Goal: Task Accomplishment & Management: Use online tool/utility

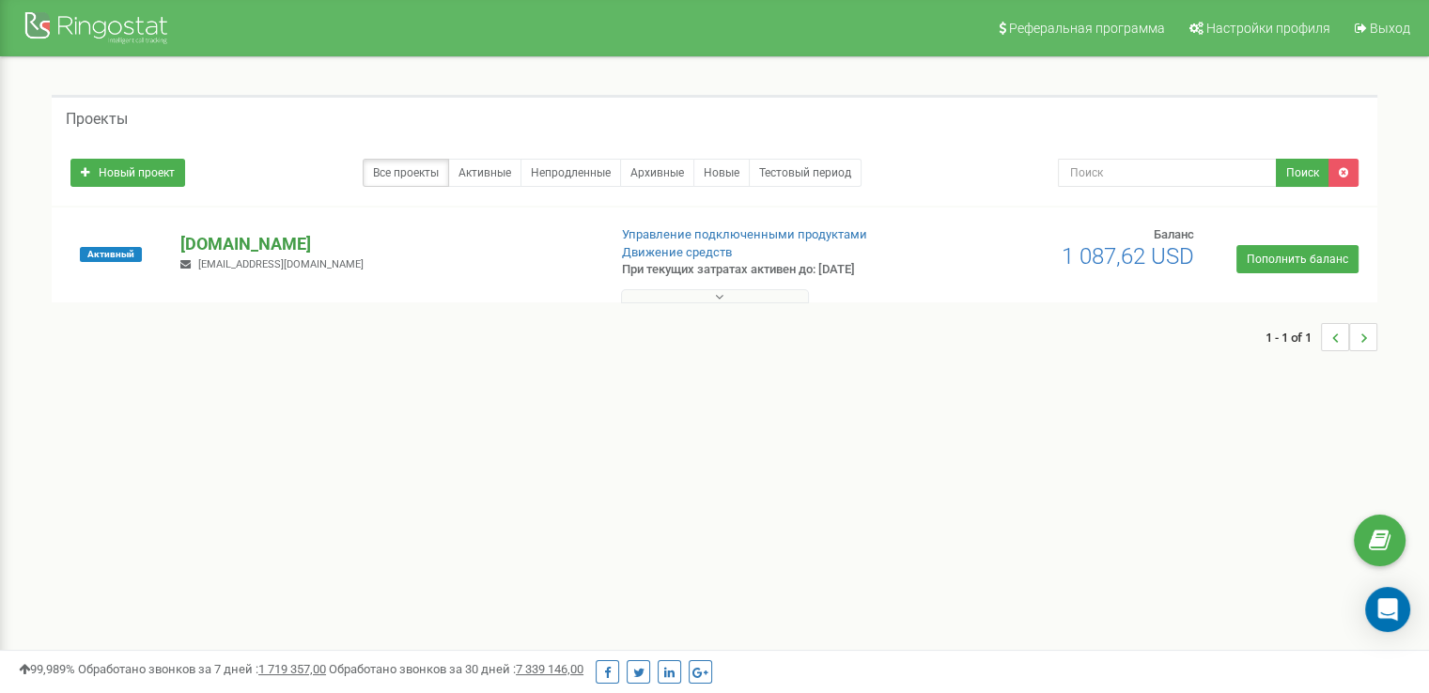
click at [444, 251] on p "[DOMAIN_NAME]" at bounding box center [385, 244] width 411 height 24
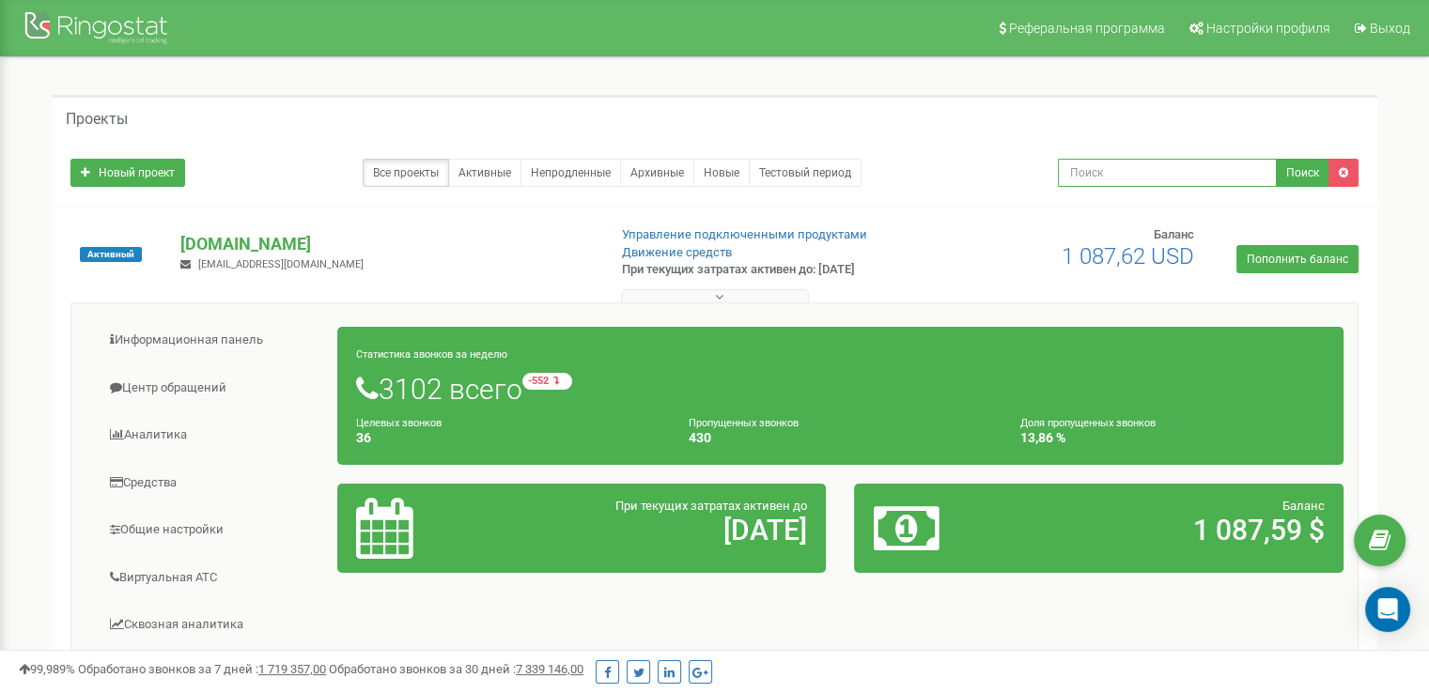
click at [1109, 181] on input "text" at bounding box center [1167, 173] width 219 height 28
paste input "[PHONE_NUMBER]"
type input "+77018314024"
click at [1288, 167] on button "Поиск" at bounding box center [1303, 173] width 54 height 28
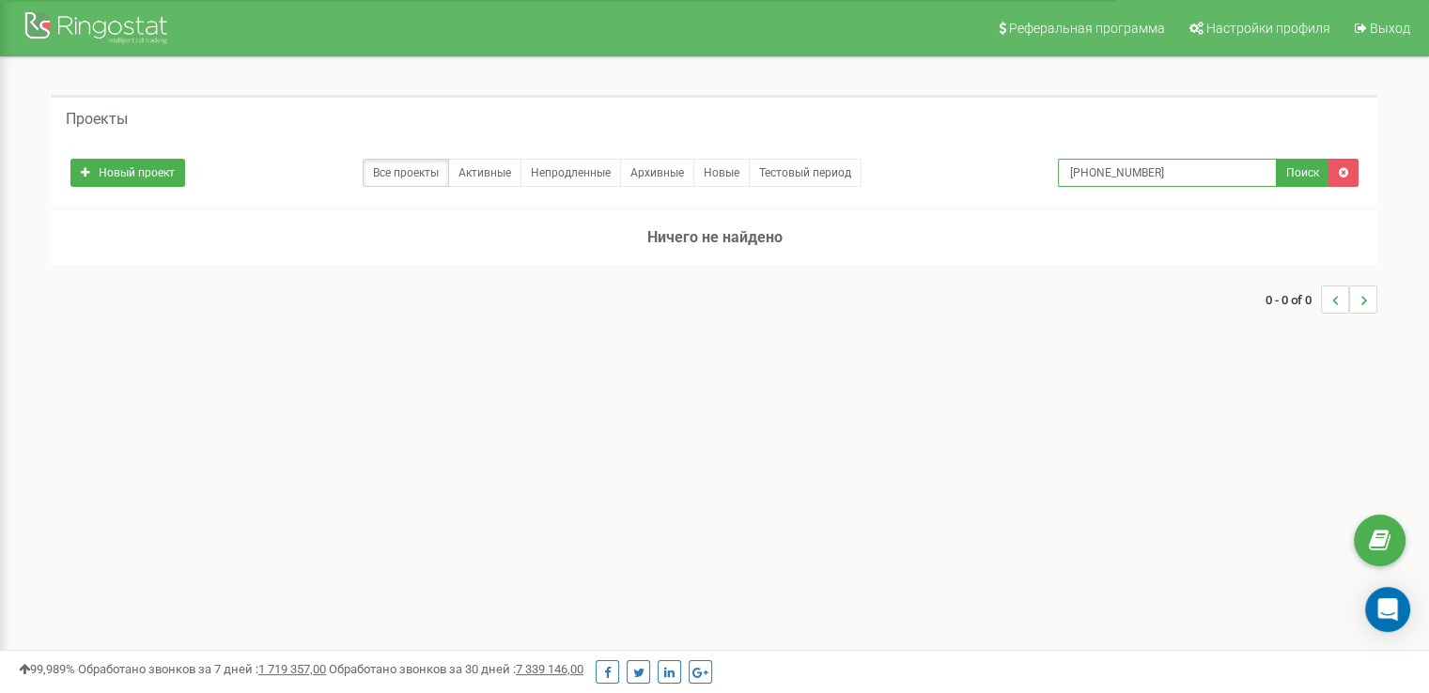
click at [1150, 174] on input "[PHONE_NUMBER]" at bounding box center [1167, 173] width 219 height 28
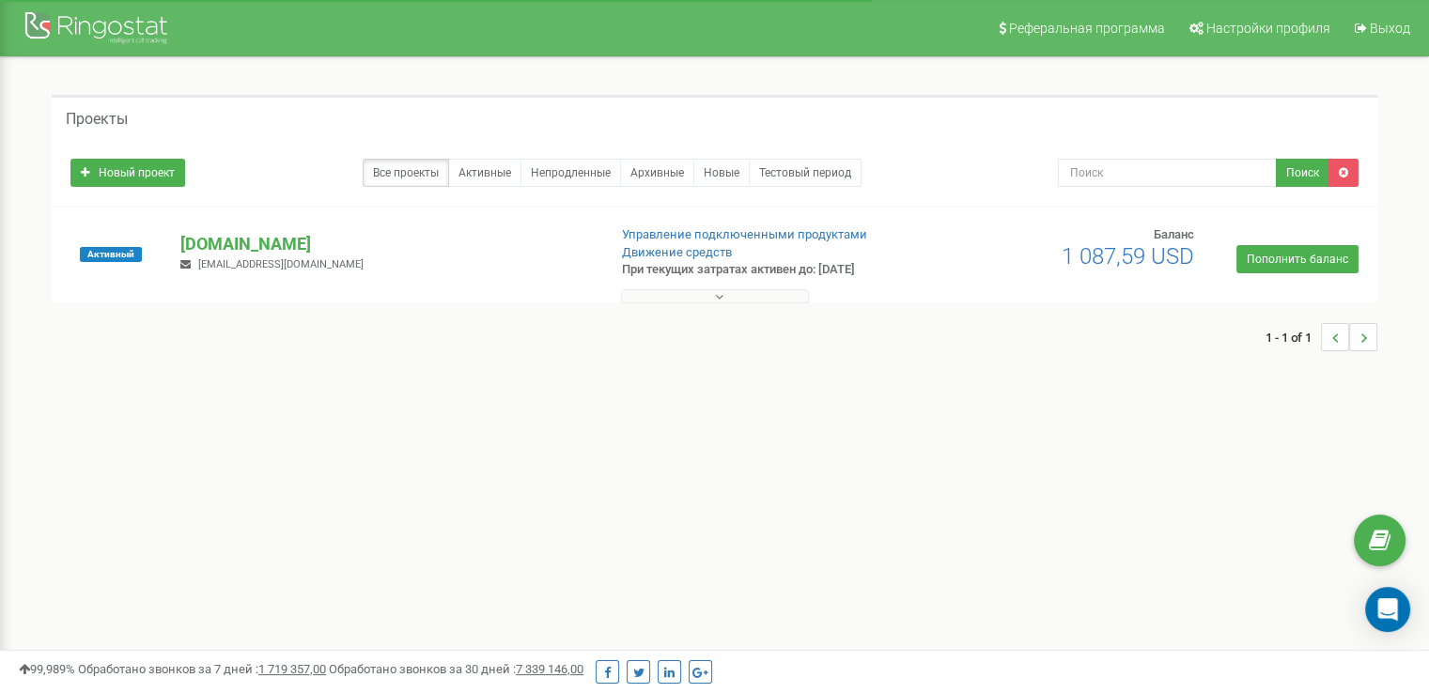
click at [715, 294] on icon at bounding box center [719, 296] width 8 height 13
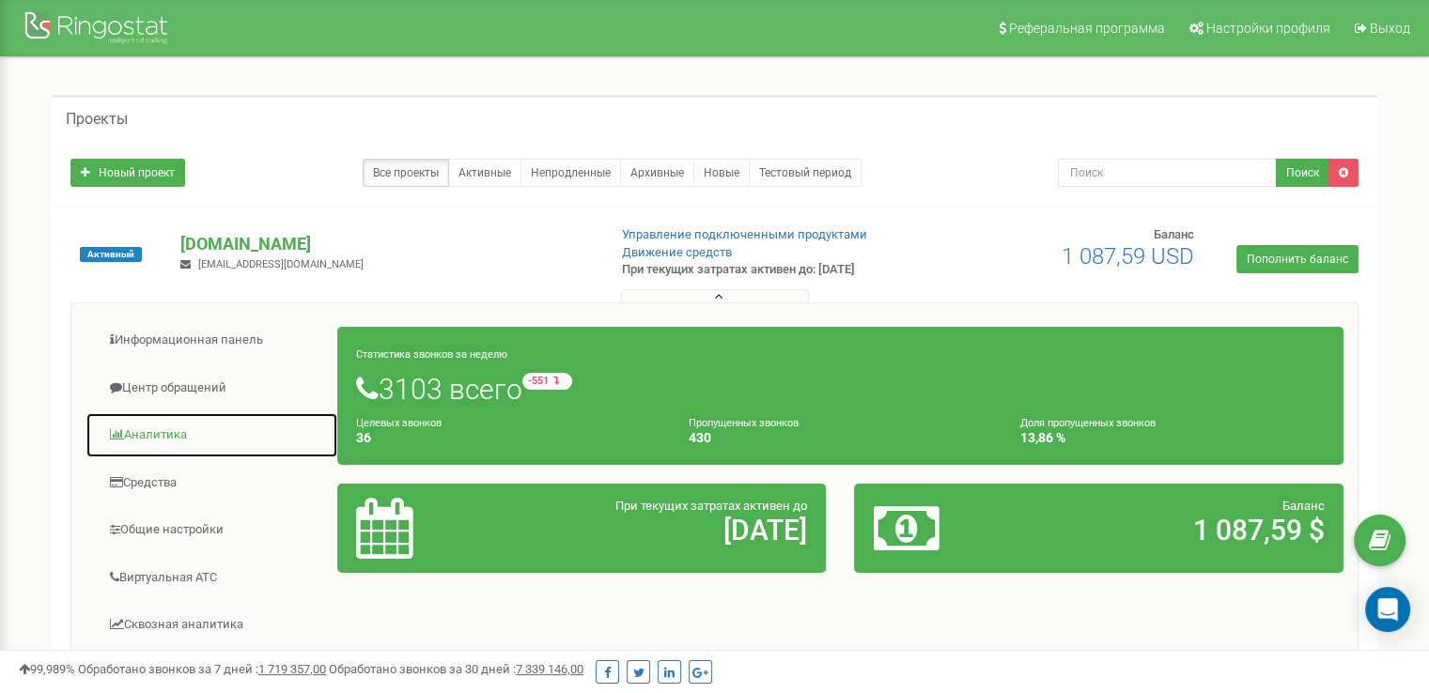
click at [162, 424] on link "Аналитика" at bounding box center [212, 435] width 253 height 46
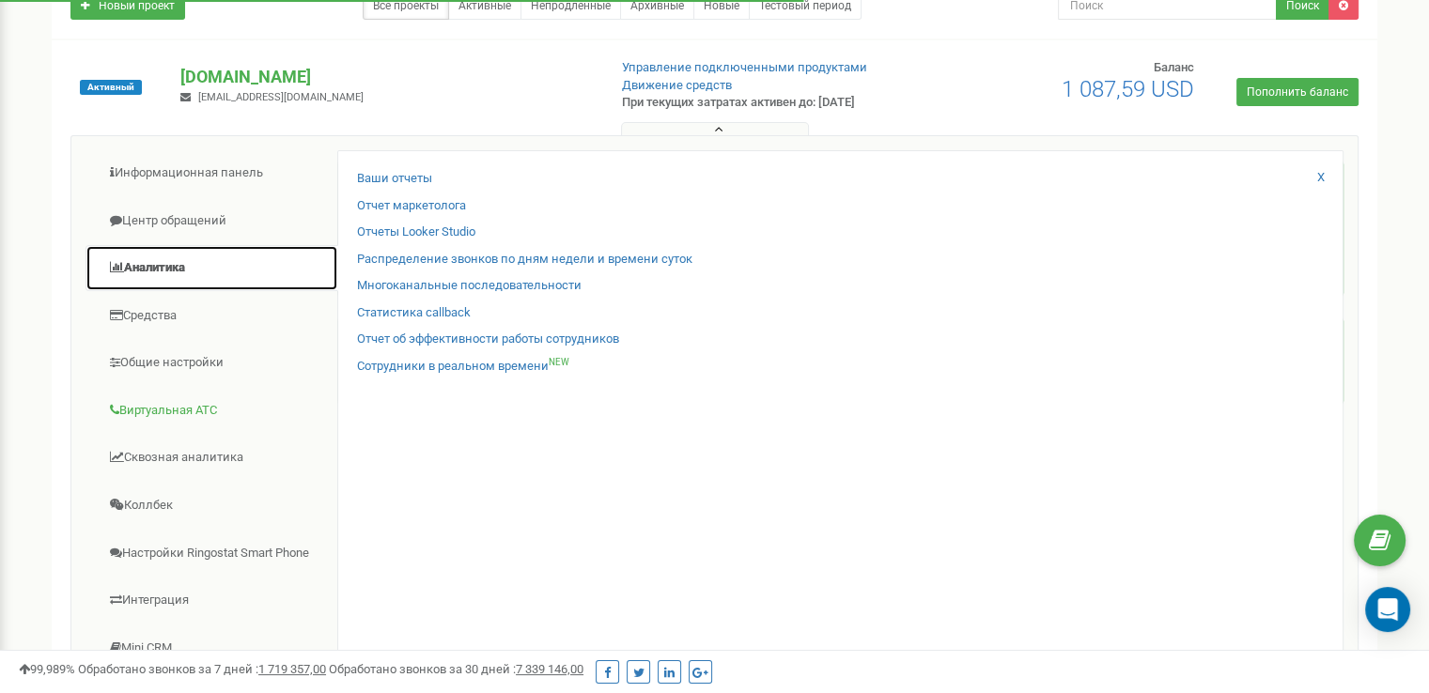
scroll to position [188, 0]
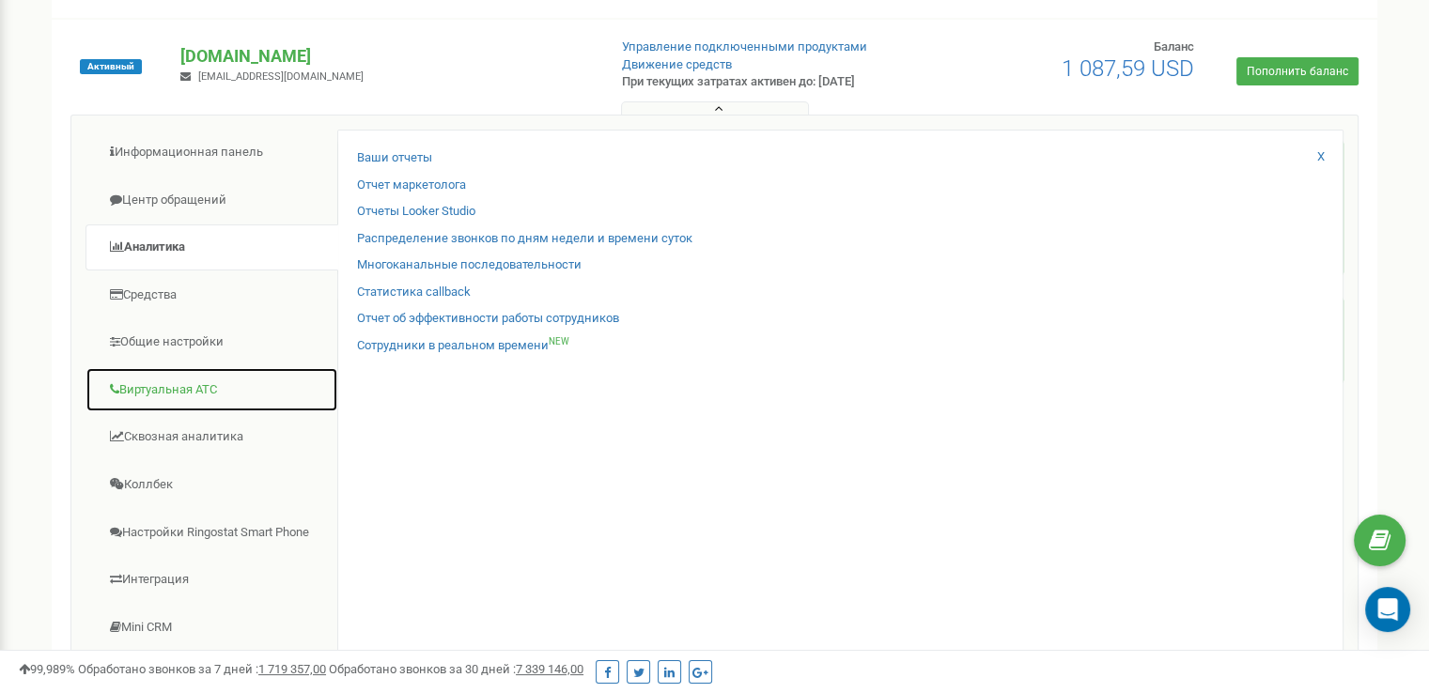
click at [195, 391] on link "Виртуальная АТС" at bounding box center [212, 390] width 253 height 46
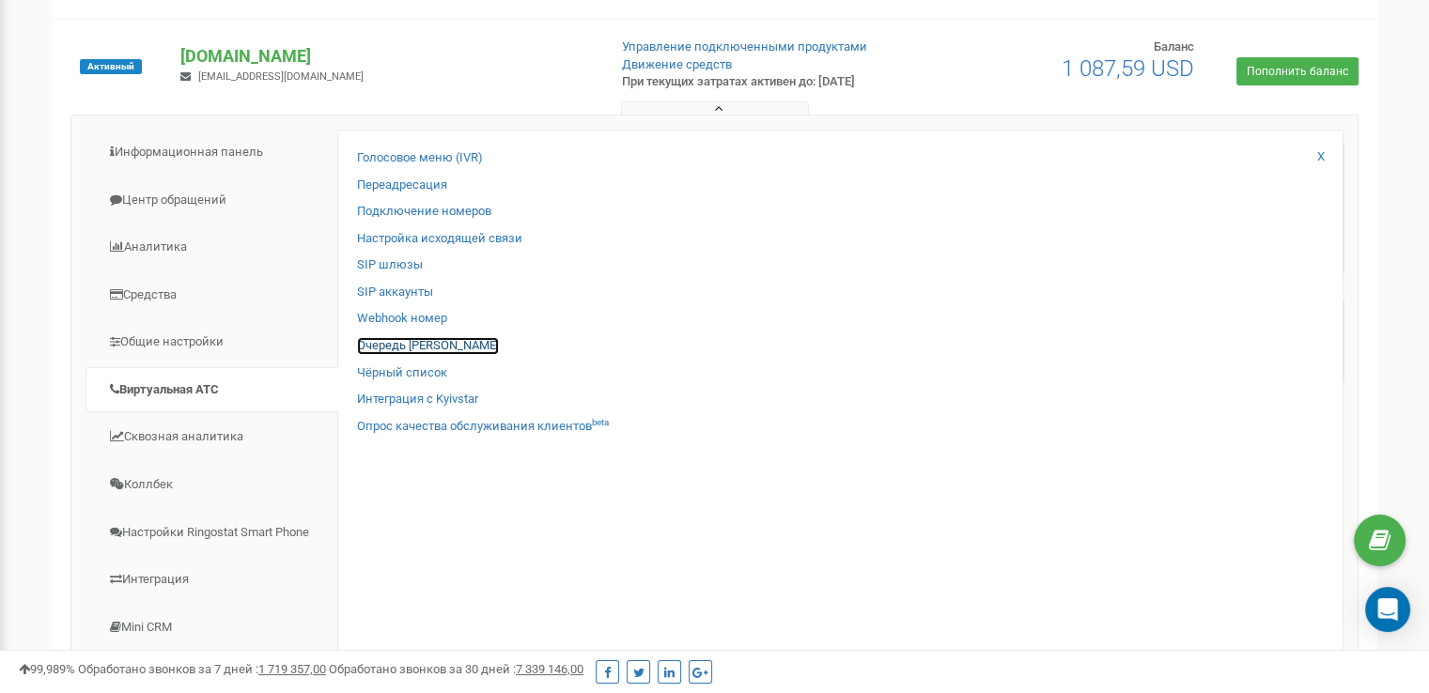
click at [405, 345] on link "Очередь звонков" at bounding box center [428, 346] width 142 height 18
